Goal: Complete application form: Complete application form

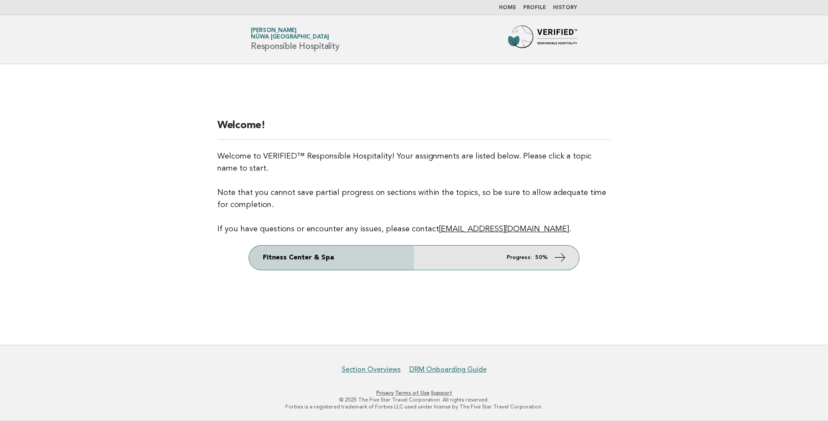
click at [516, 261] on link "Fitness Center & Spa Progress: 50%" at bounding box center [414, 257] width 330 height 24
click at [523, 262] on link "Fitness Center & Spa Progress: 50%" at bounding box center [414, 257] width 330 height 24
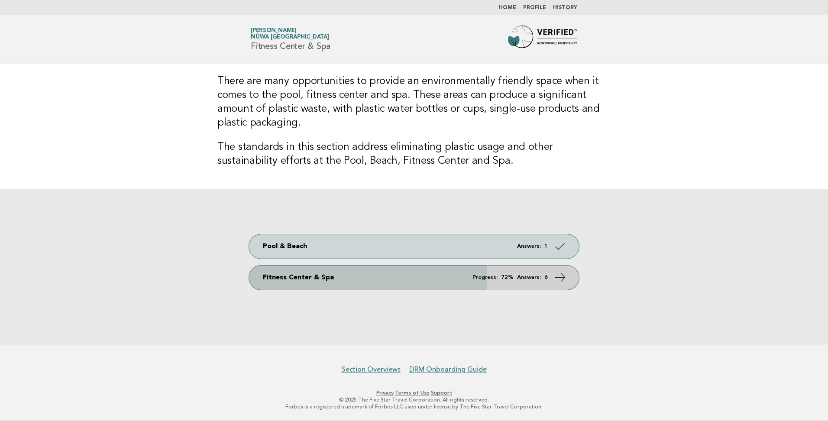
click at [523, 276] on em "Answers:" at bounding box center [529, 278] width 24 height 6
click at [558, 276] on icon at bounding box center [560, 277] width 13 height 13
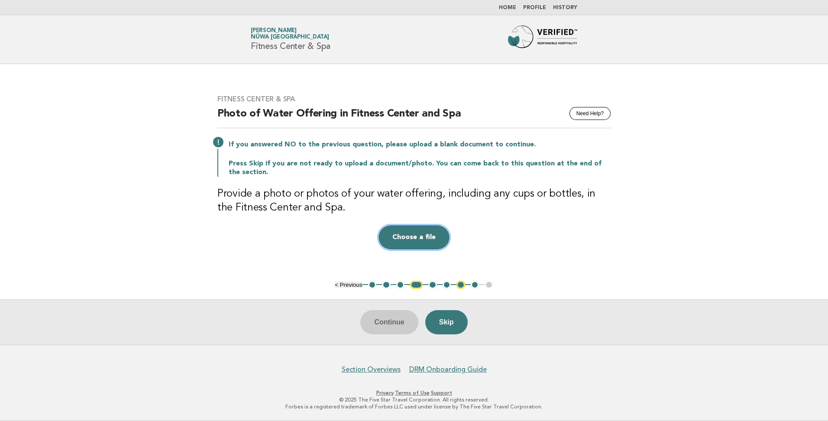
click at [424, 234] on button "Choose a file" at bounding box center [413, 237] width 71 height 24
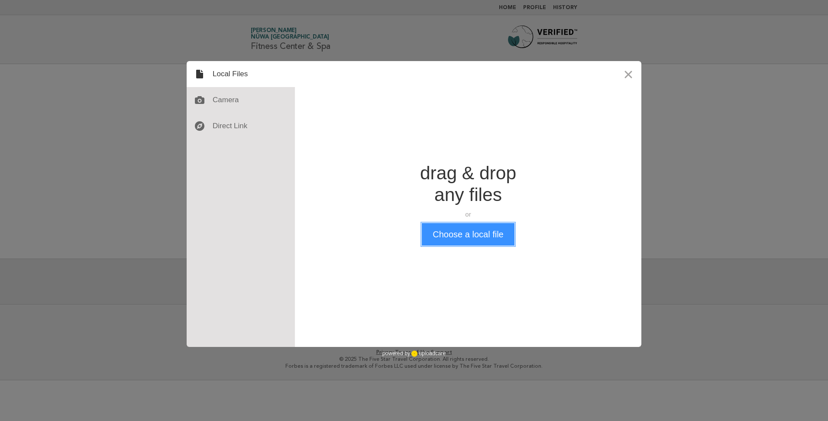
click at [456, 237] on button "Choose a local file" at bounding box center [468, 234] width 92 height 23
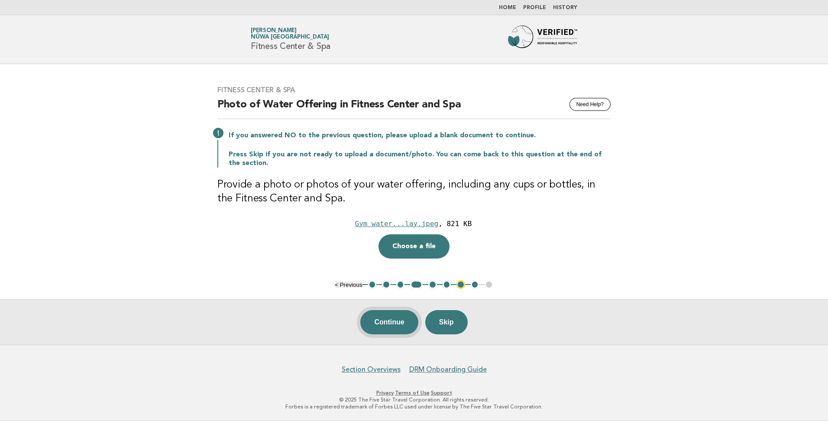
click at [379, 323] on button "Continue" at bounding box center [389, 322] width 58 height 24
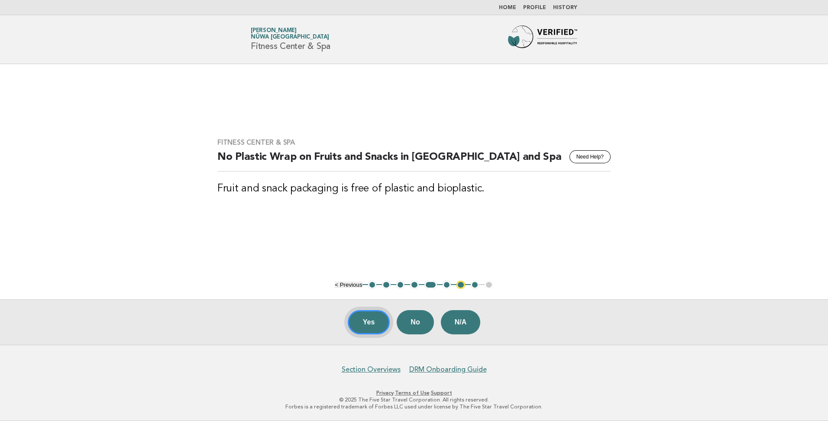
click at [379, 323] on button "Yes" at bounding box center [369, 322] width 42 height 24
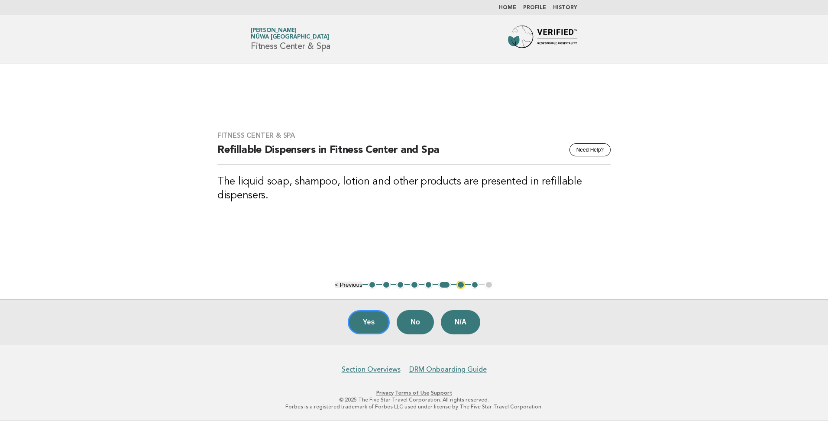
click at [379, 323] on button "Yes" at bounding box center [369, 322] width 42 height 24
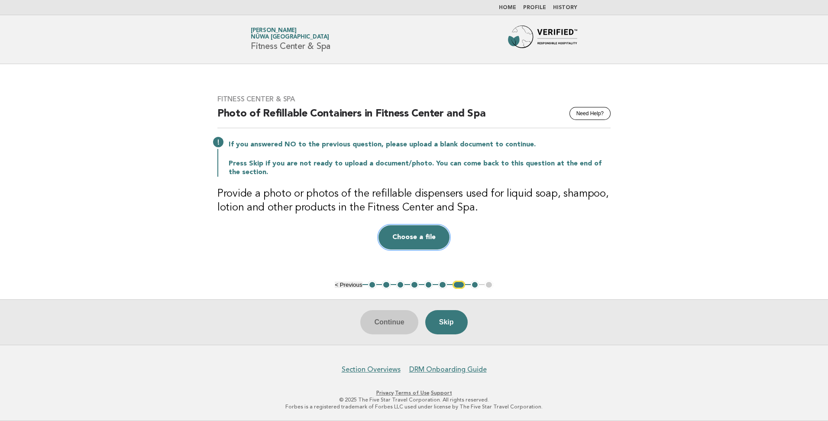
click at [414, 238] on button "Choose a file" at bounding box center [413, 237] width 71 height 24
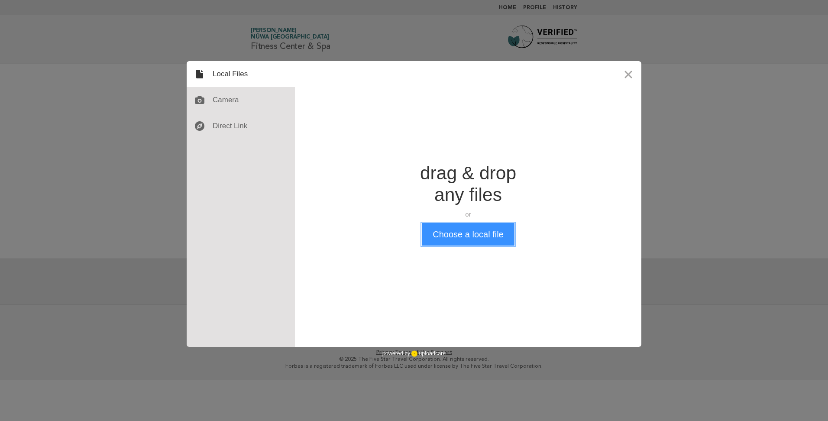
click at [451, 236] on button "Choose a local file" at bounding box center [468, 234] width 92 height 23
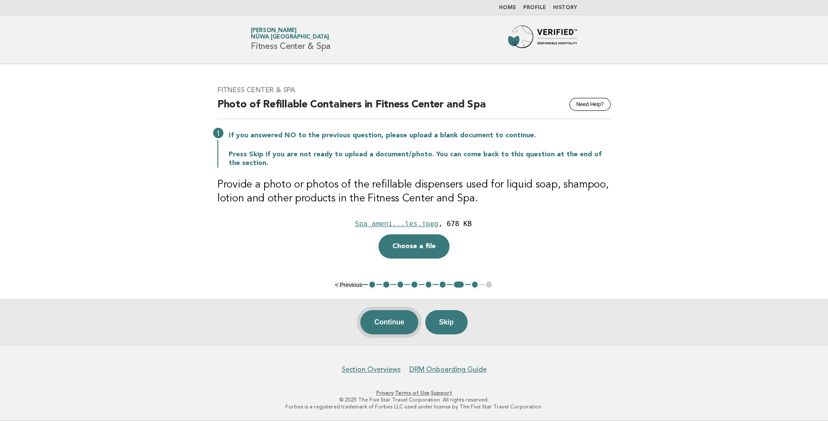
click at [398, 320] on button "Continue" at bounding box center [389, 322] width 58 height 24
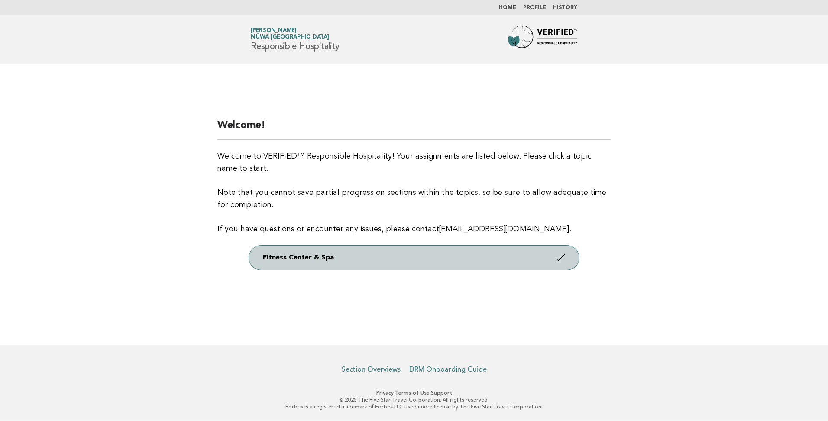
click at [384, 259] on link "Fitness Center & Spa" at bounding box center [414, 257] width 330 height 24
